Goal: Task Accomplishment & Management: Use online tool/utility

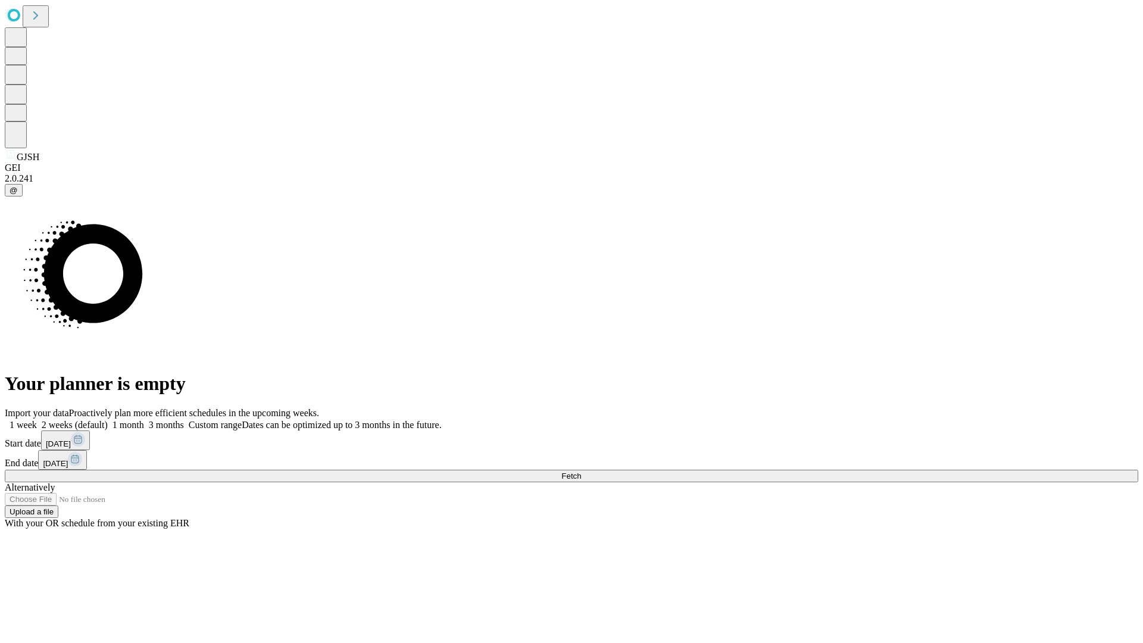
click at [581, 471] on span "Fetch" at bounding box center [571, 475] width 20 height 9
